Goal: Check status: Check status

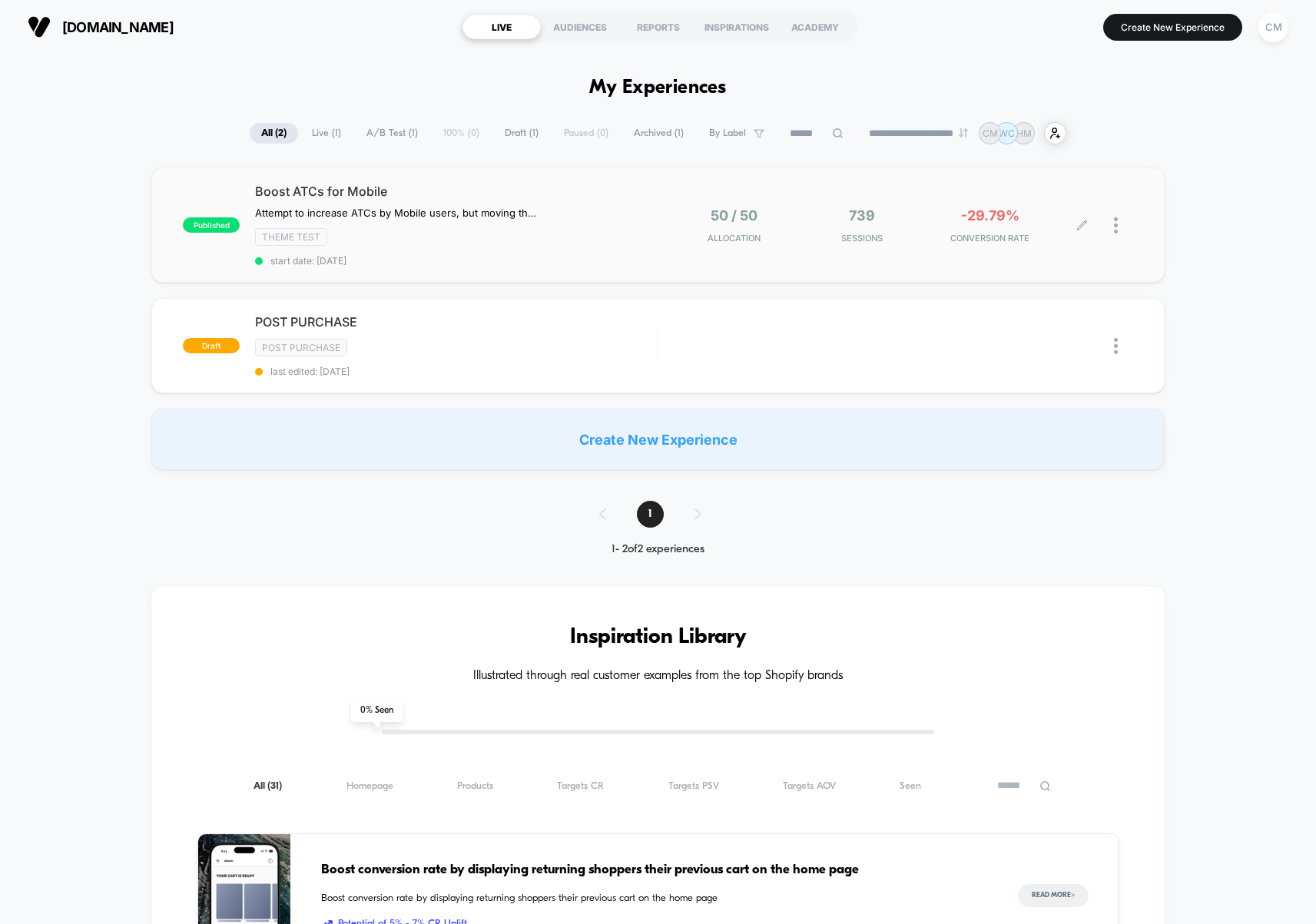
click at [1110, 228] on div at bounding box center [1107, 226] width 51 height 36
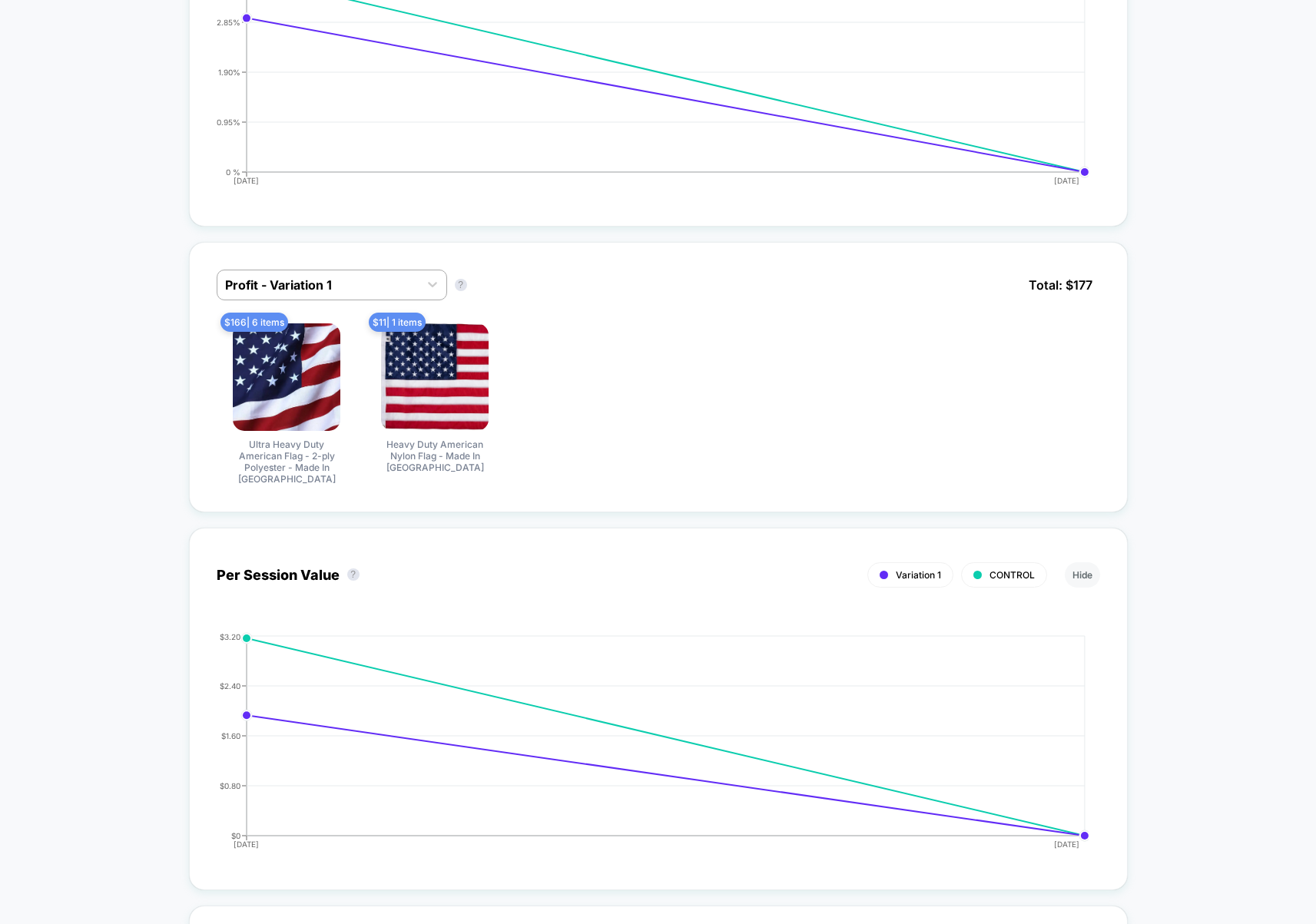
scroll to position [999, 0]
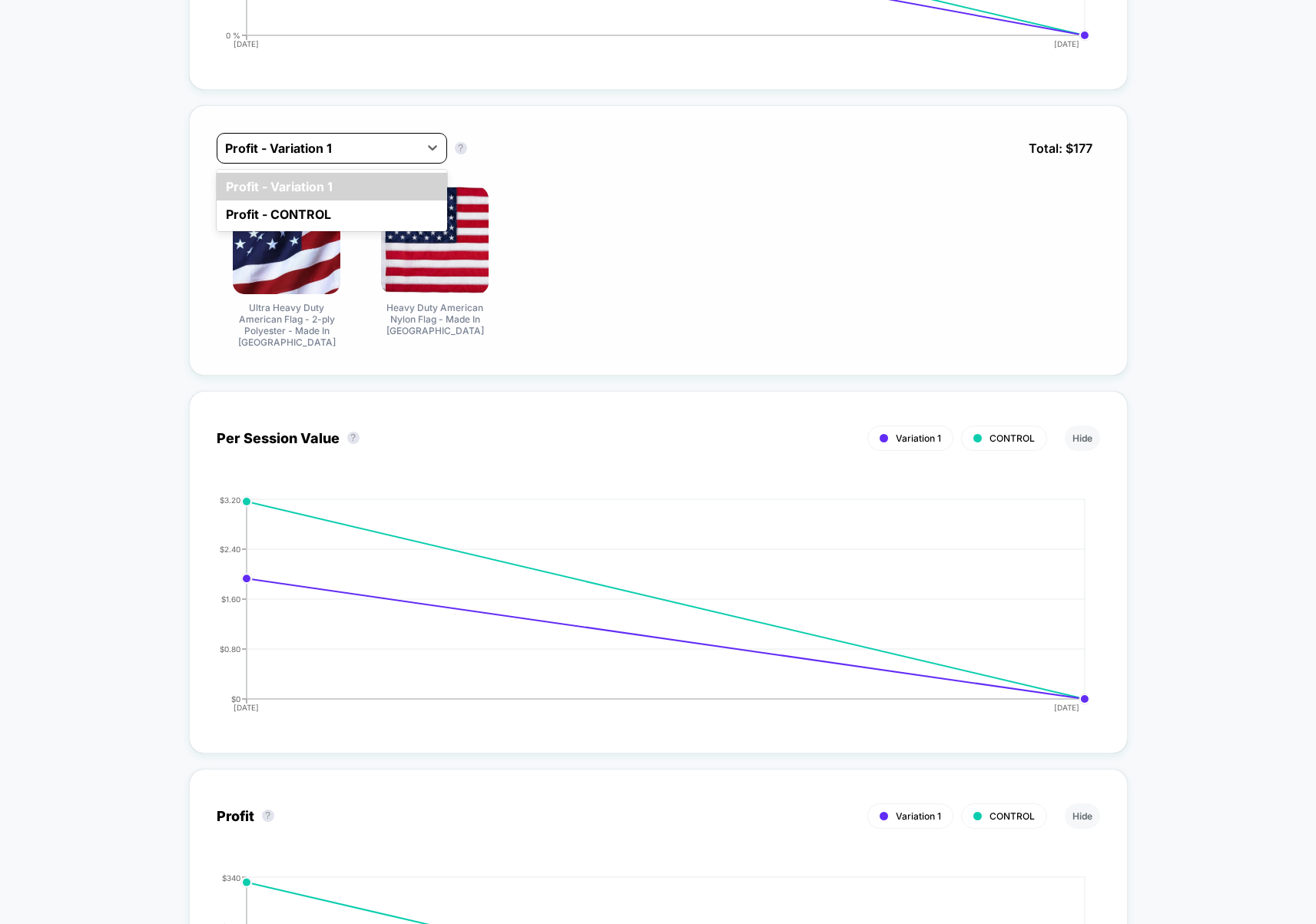
click at [355, 155] on div at bounding box center [317, 148] width 185 height 19
click at [331, 219] on div "Profit - CONTROL" at bounding box center [331, 214] width 230 height 28
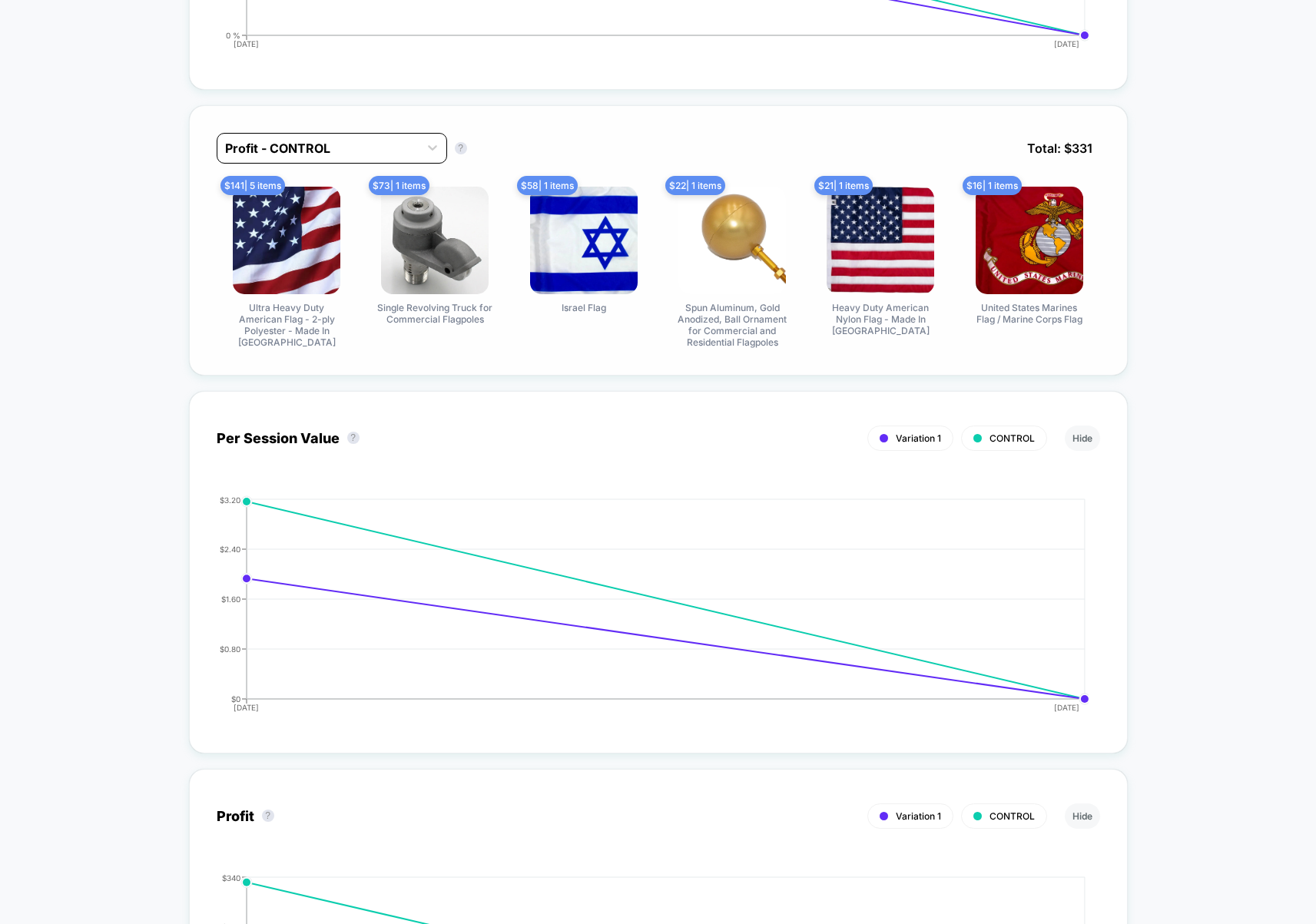
click at [367, 150] on div at bounding box center [317, 148] width 185 height 19
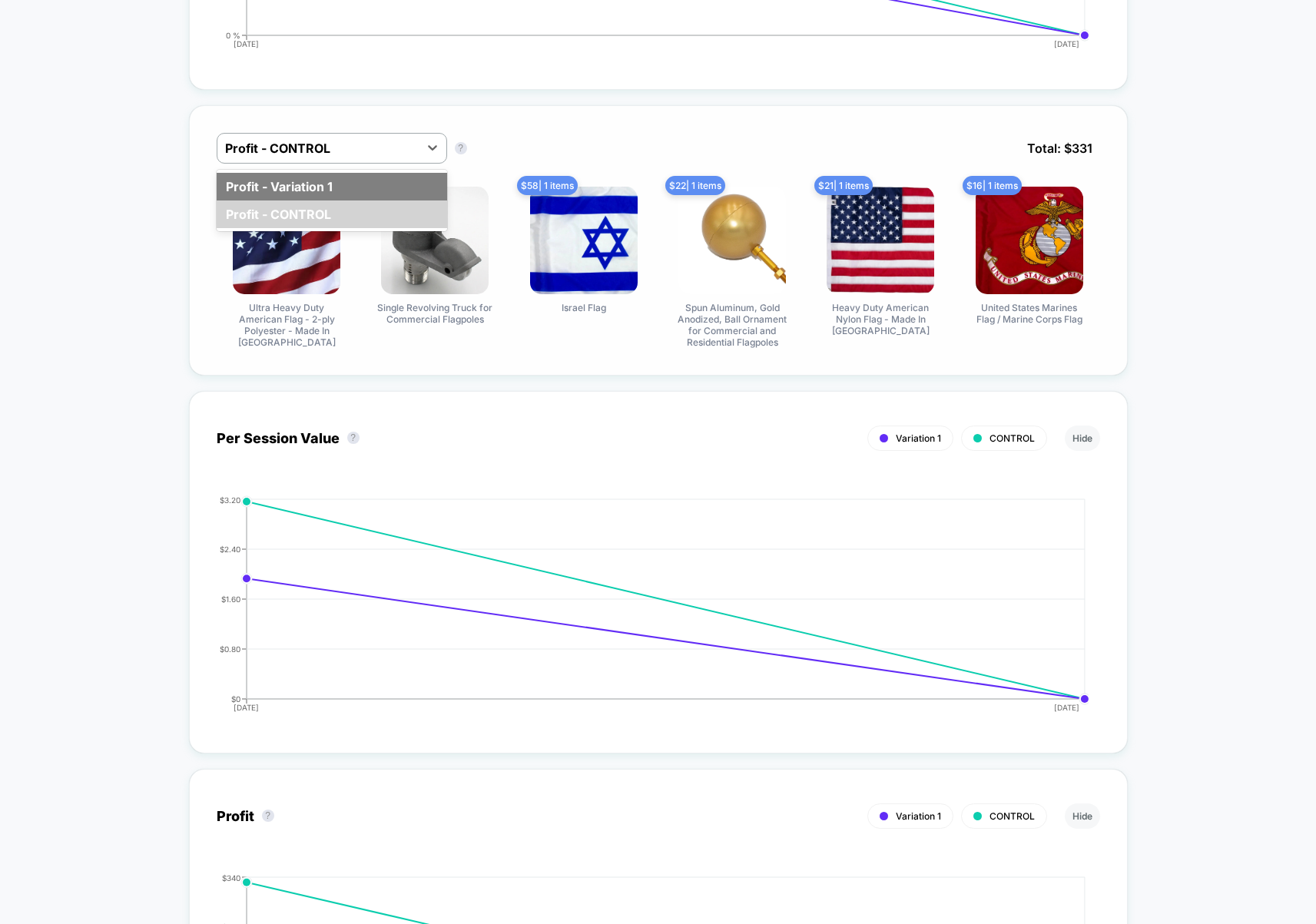
click at [361, 186] on div "Profit - Variation 1" at bounding box center [331, 186] width 230 height 28
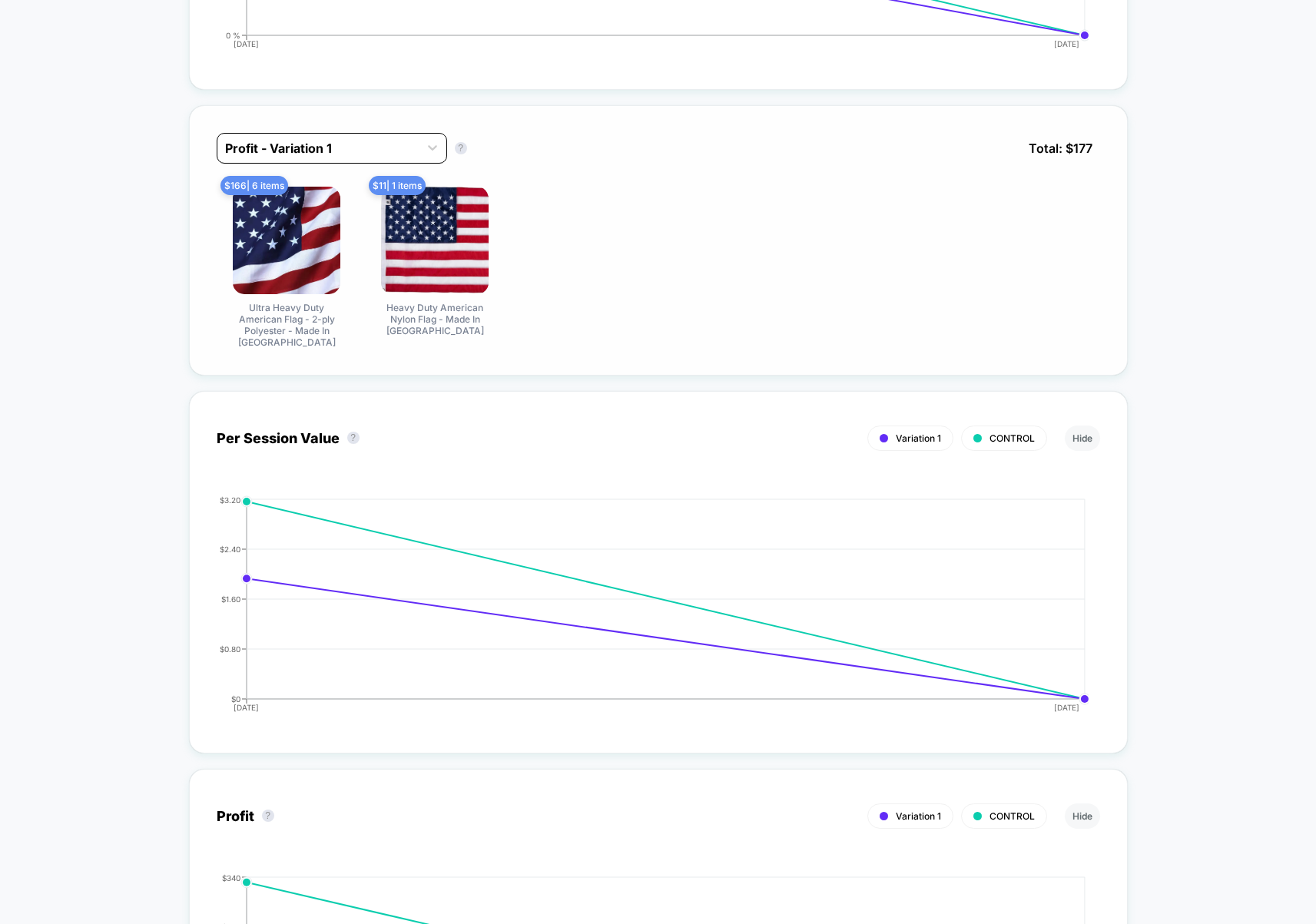
click at [371, 143] on div at bounding box center [317, 148] width 185 height 19
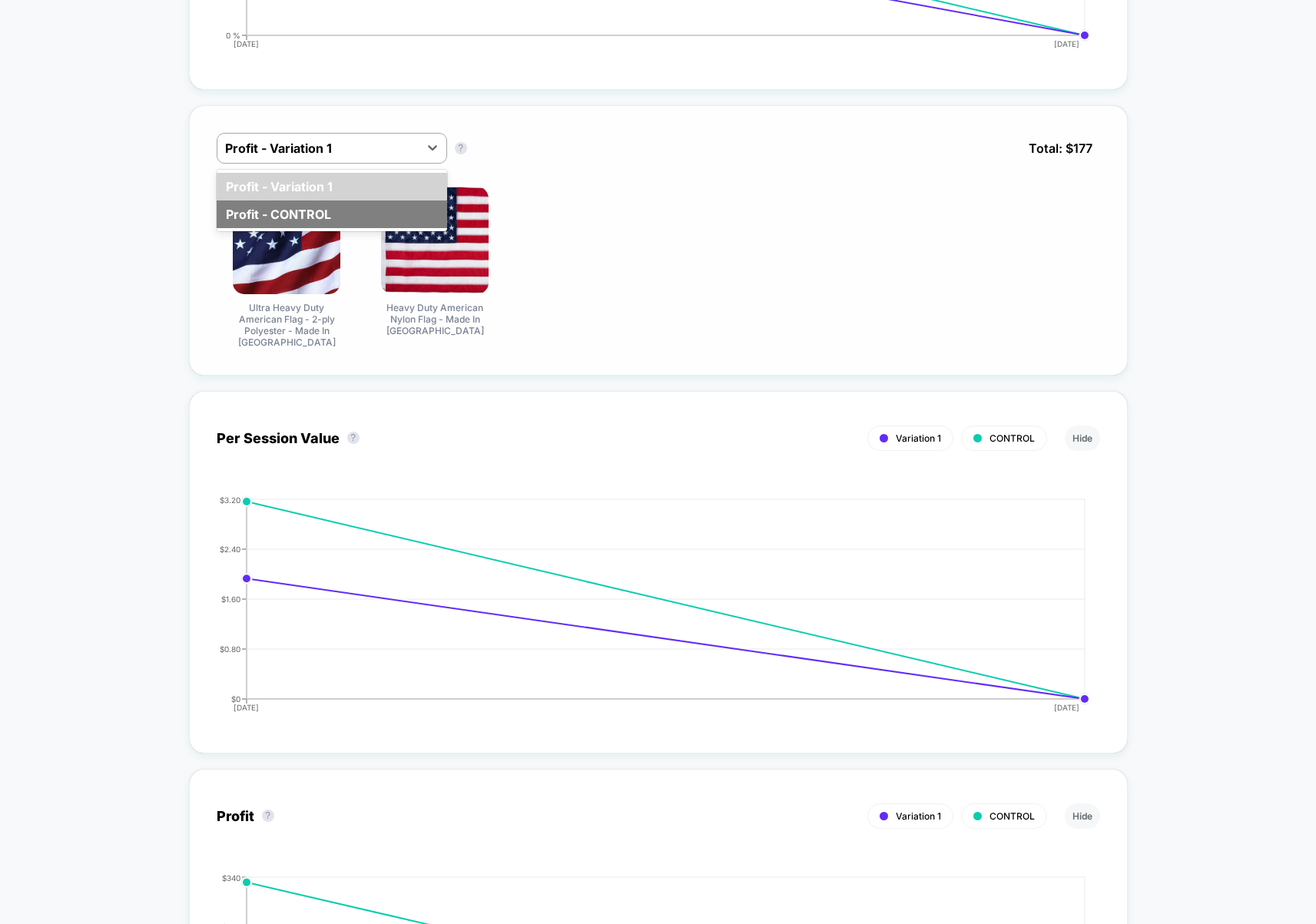
click at [366, 213] on div "Profit - CONTROL" at bounding box center [331, 214] width 230 height 28
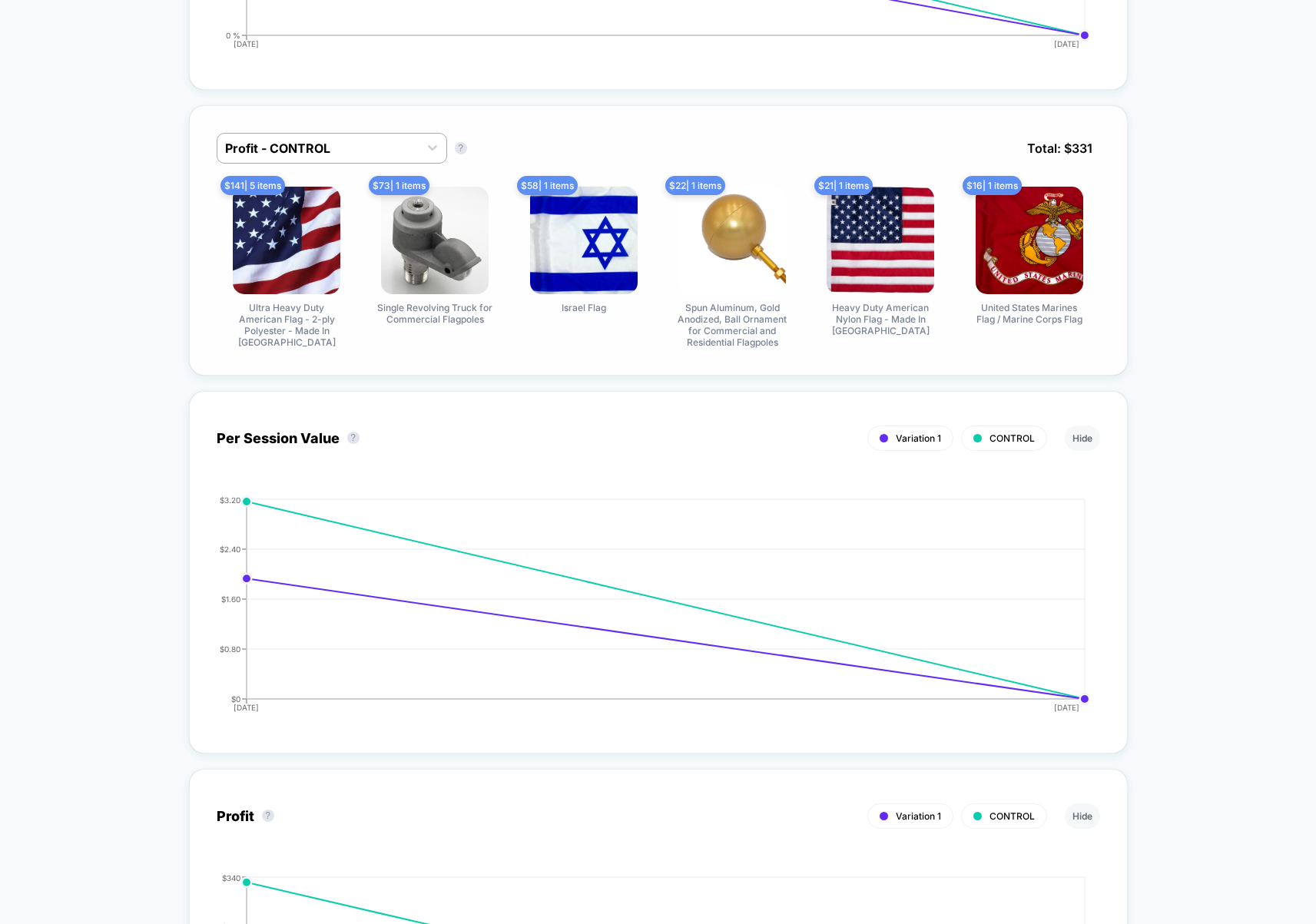
click at [1161, 229] on div "< Back to all live experiences Boost ATCs for Mobile LIVE Theme Test Attempt to…" at bounding box center [658, 725] width 1316 height 3342
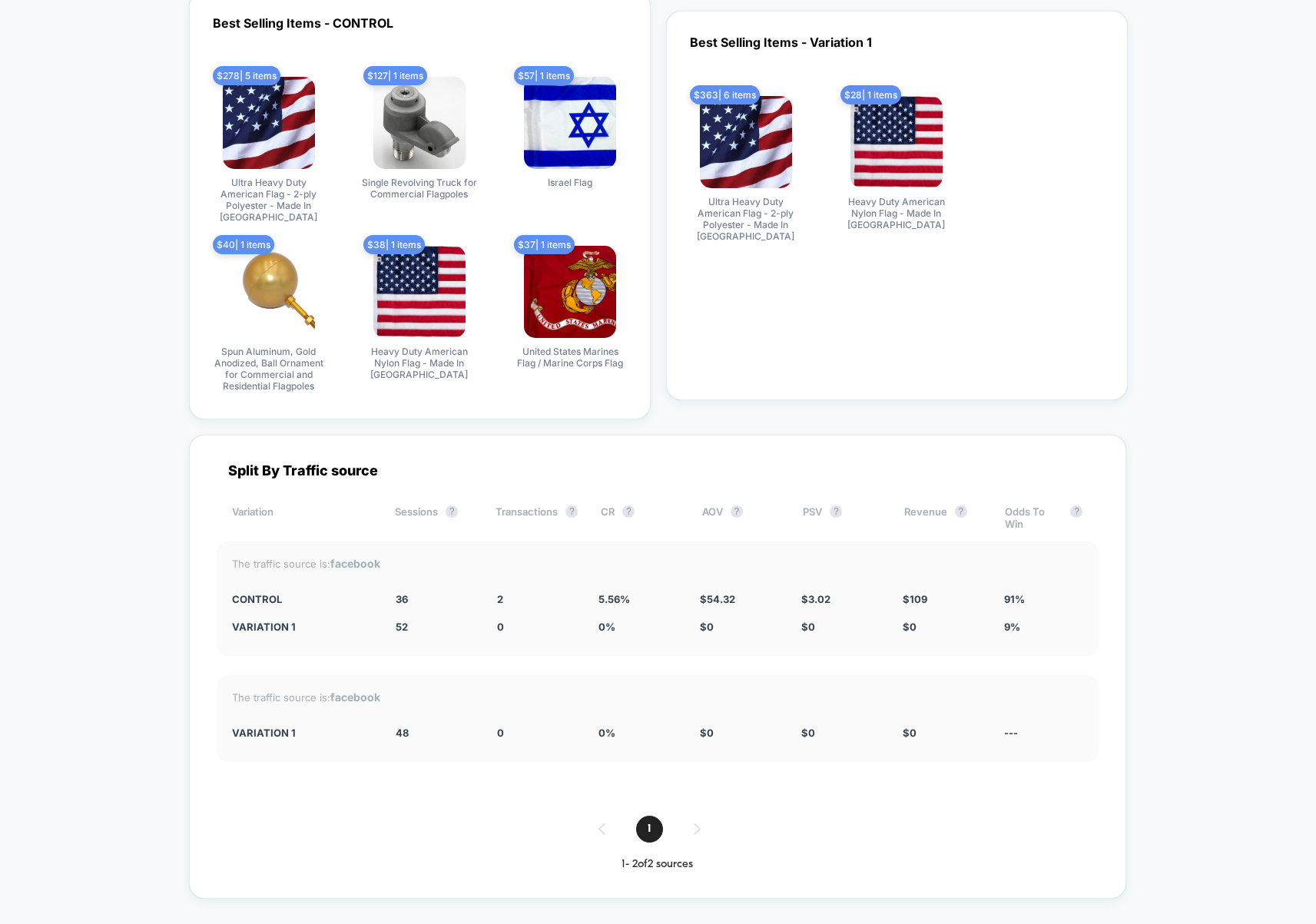
scroll to position [2305, 0]
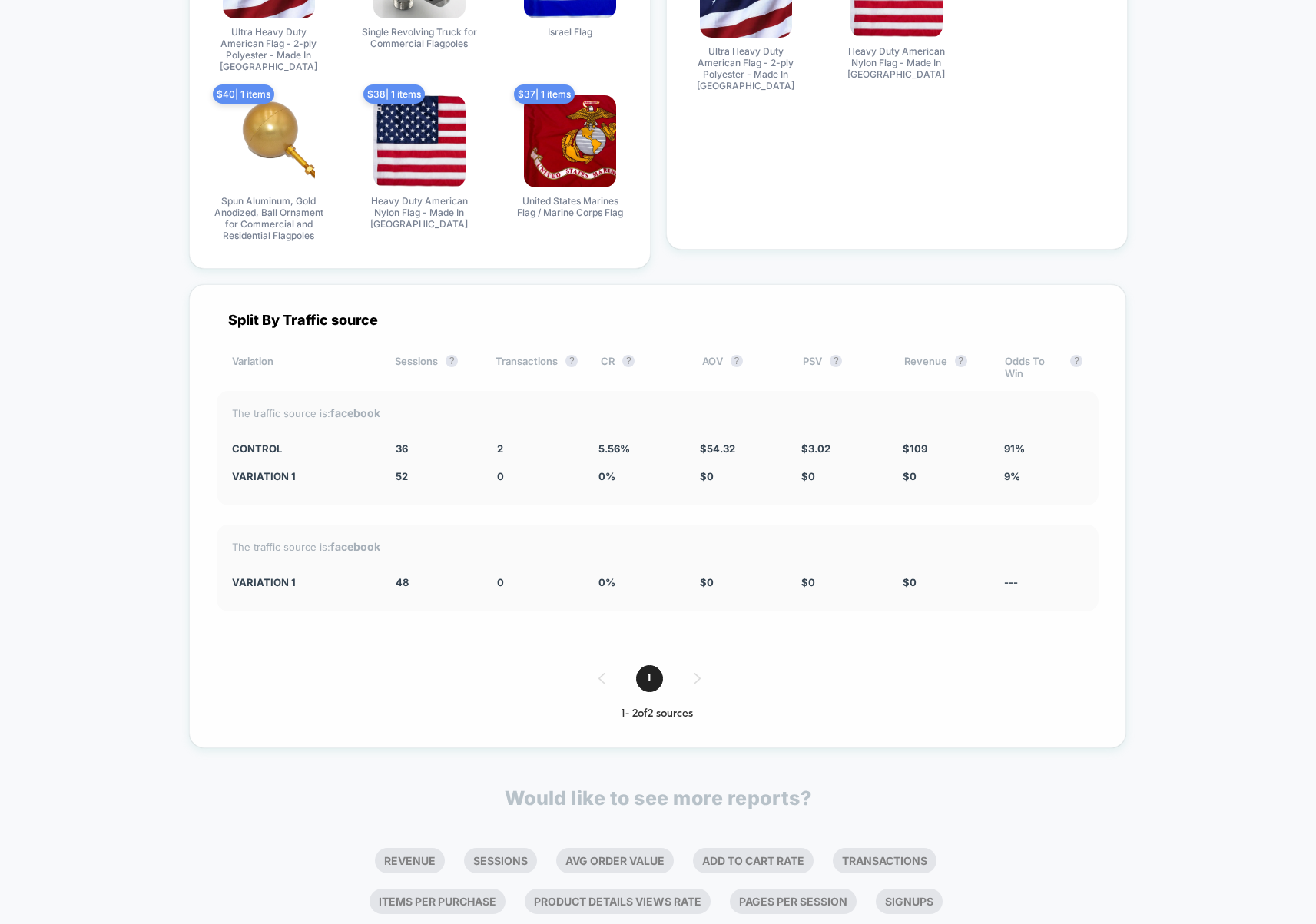
click at [698, 669] on div "1" at bounding box center [658, 679] width 882 height 27
click at [644, 666] on span "1" at bounding box center [649, 679] width 27 height 27
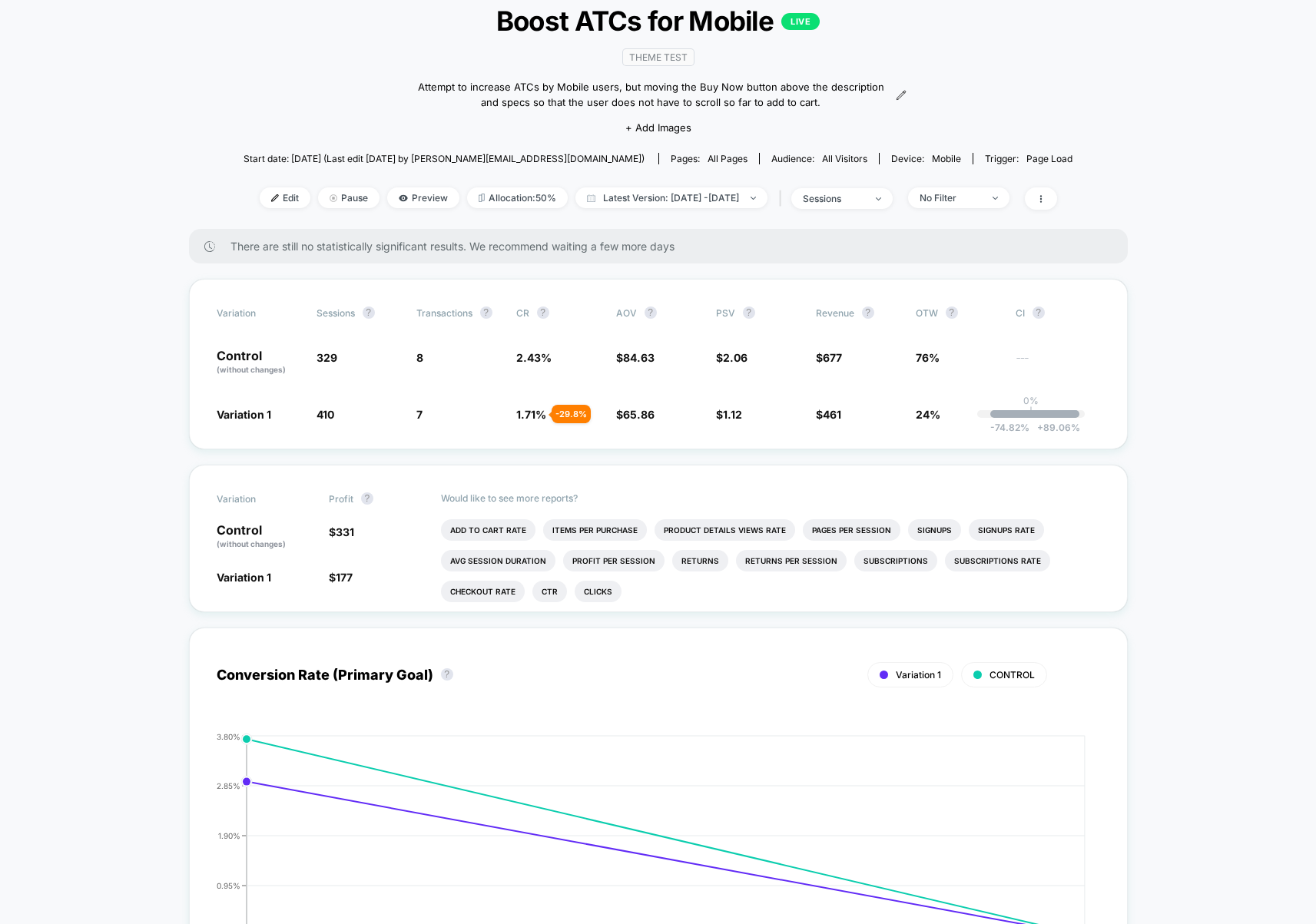
scroll to position [0, 0]
